Goal: Download file/media

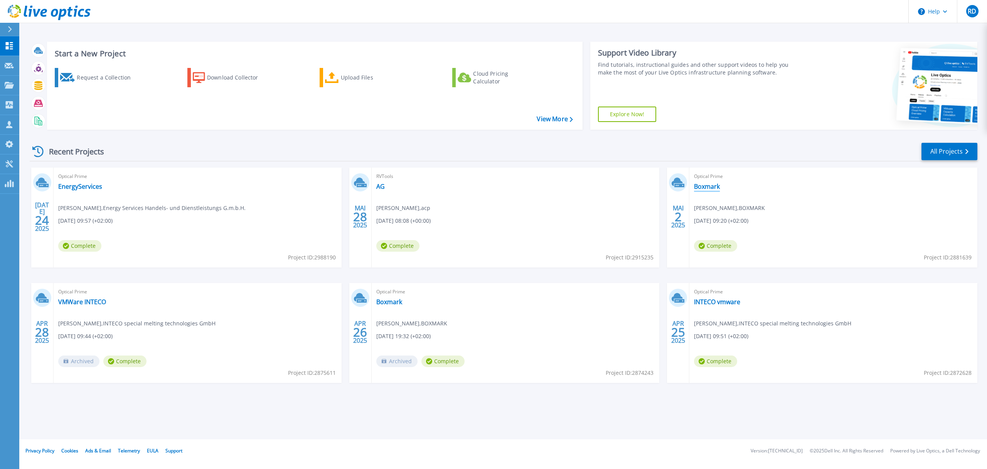
click at [709, 187] on link "Boxmark" at bounding box center [707, 186] width 26 height 8
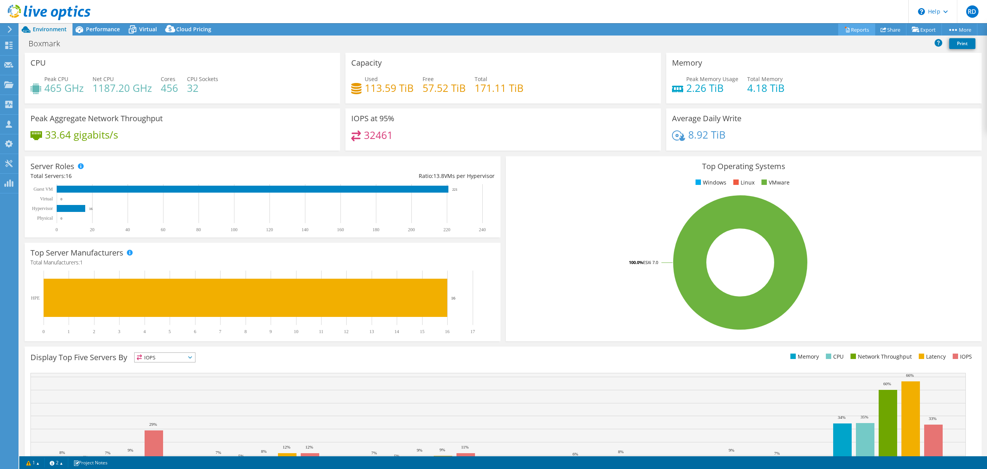
click at [845, 29] on link "Reports" at bounding box center [856, 30] width 37 height 12
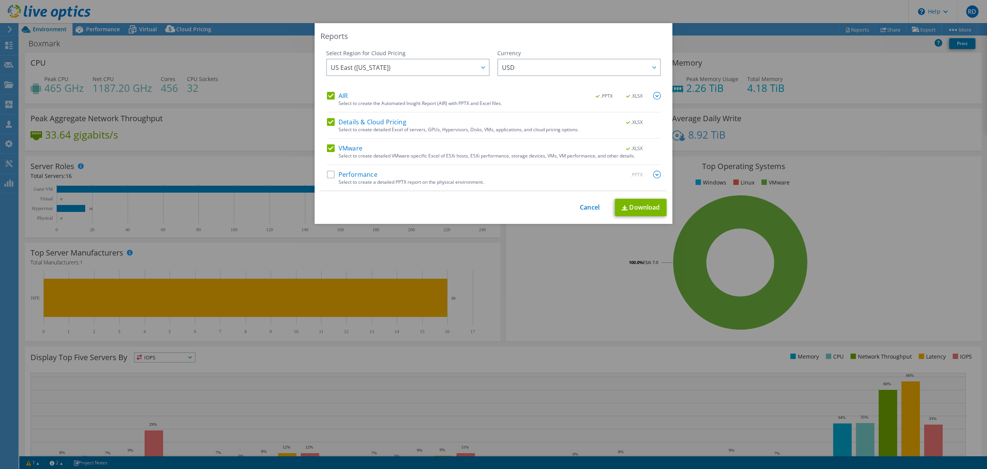
click at [327, 125] on label "Details & Cloud Pricing" at bounding box center [366, 122] width 79 height 8
click at [0, 0] on input "Details & Cloud Pricing" at bounding box center [0, 0] width 0 height 0
click at [329, 174] on label "Performance" at bounding box center [352, 174] width 51 height 8
click at [0, 0] on input "Performance" at bounding box center [0, 0] width 0 height 0
click at [636, 212] on link "Download" at bounding box center [641, 207] width 52 height 17
